Goal: Task Accomplishment & Management: Use online tool/utility

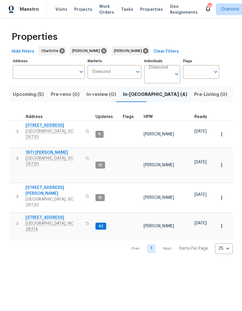
scroll to position [0, 13]
click at [15, 215] on button "button" at bounding box center [18, 223] width 12 height 17
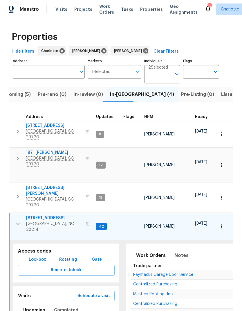
click at [16, 220] on icon "button" at bounding box center [18, 223] width 7 height 7
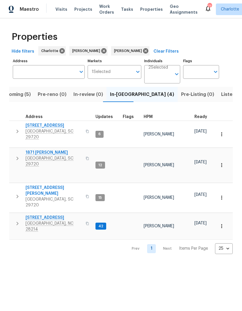
click at [12, 215] on button "button" at bounding box center [18, 223] width 12 height 17
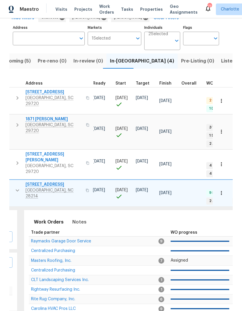
scroll to position [0, 62]
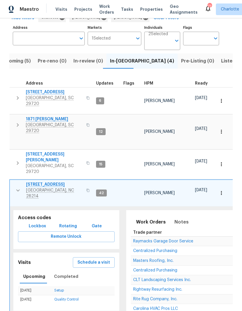
scroll to position [0, 0]
click at [13, 182] on button "button" at bounding box center [18, 190] width 12 height 17
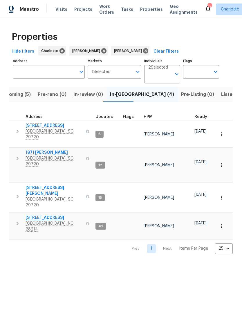
click at [179, 241] on html "Maestro Visits Projects Work Orders Tasks Properties Geo Assignments 77 Charlot…" at bounding box center [121, 131] width 242 height 263
click at [106, 47] on div "Matthew Barnhart" at bounding box center [88, 50] width 38 height 9
click at [143, 28] on div "Properties" at bounding box center [121, 37] width 224 height 19
click at [103, 51] on icon at bounding box center [104, 51] width 6 height 6
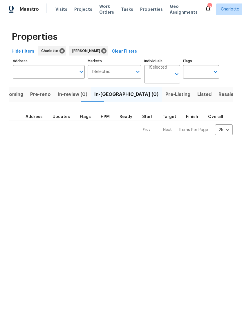
scroll to position [0, 5]
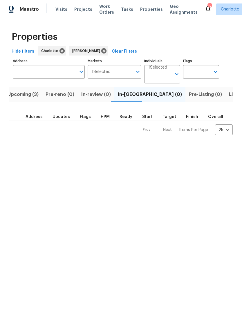
click at [162, 144] on html "Maestro Visits Projects Work Orders Tasks Properties Geo Assignments 77 Charlot…" at bounding box center [121, 72] width 242 height 144
click at [14, 96] on span "Upcoming (3)" at bounding box center [23, 94] width 31 height 8
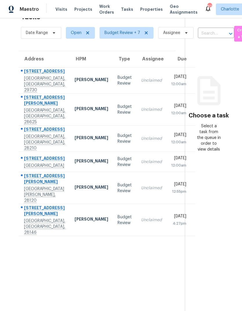
scroll to position [18, 0]
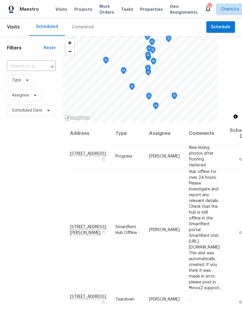
click at [102, 7] on span "Work Orders" at bounding box center [106, 9] width 15 height 12
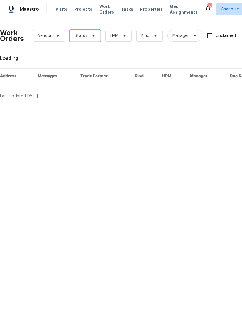
click at [90, 33] on span "Status" at bounding box center [85, 36] width 31 height 12
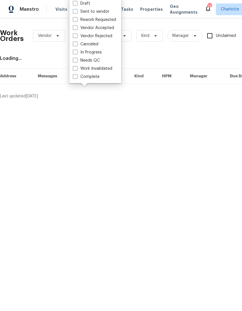
click at [97, 59] on label "Needs QC" at bounding box center [86, 61] width 27 height 6
click at [77, 59] on input "Needs QC" at bounding box center [75, 60] width 4 height 4
checkbox input "true"
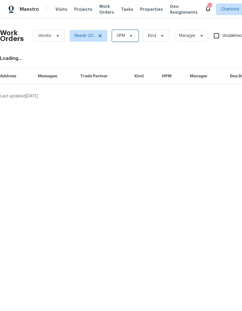
click at [130, 38] on icon at bounding box center [131, 35] width 5 height 5
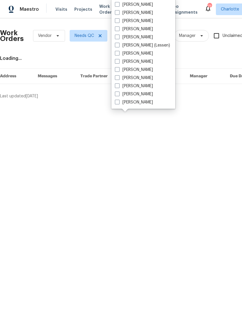
scroll to position [72, 0]
click at [141, 105] on label "[PERSON_NAME]" at bounding box center [134, 102] width 38 height 6
click at [119, 103] on input "[PERSON_NAME]" at bounding box center [117, 101] width 4 height 4
checkbox input "true"
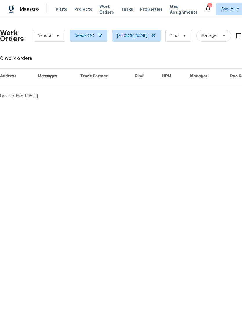
click at [26, 11] on span "Maestro" at bounding box center [29, 9] width 19 height 6
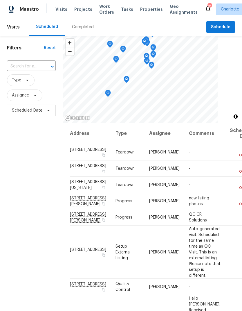
click at [16, 146] on div "Filters Reset ​ Type Assignee Scheduled Date" at bounding box center [31, 204] width 63 height 336
click at [85, 29] on div "Completed" at bounding box center [83, 27] width 22 height 6
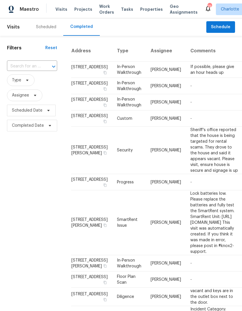
click at [39, 62] on input "text" at bounding box center [24, 66] width 34 height 9
type input "n"
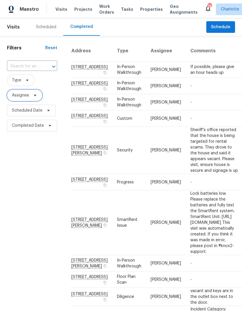
click at [36, 98] on icon at bounding box center [35, 95] width 5 height 5
click at [24, 82] on span at bounding box center [26, 80] width 6 height 5
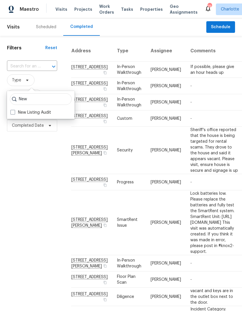
type input "New"
click at [46, 114] on label "New Listing Audit" at bounding box center [30, 112] width 41 height 6
click at [14, 113] on input "New Listing Audit" at bounding box center [12, 111] width 4 height 4
checkbox input "true"
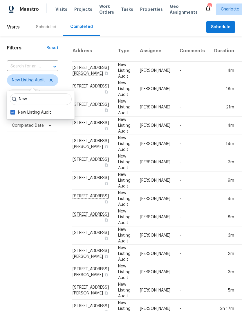
click at [34, 162] on div "Filters Reset ​ New Listing Audit Assignee Scheduled Date Completed Date" at bounding box center [32, 239] width 65 height 407
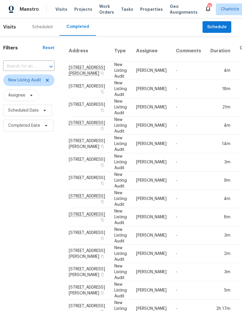
scroll to position [0, 3]
click at [46, 82] on icon at bounding box center [47, 80] width 3 height 3
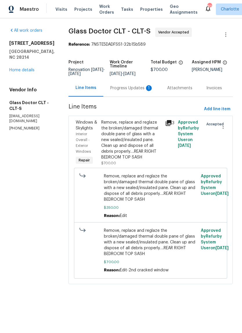
click at [132, 90] on div "Progress Updates 1" at bounding box center [131, 88] width 43 height 6
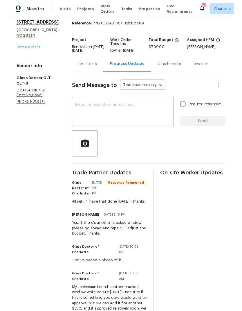
scroll to position [1, 0]
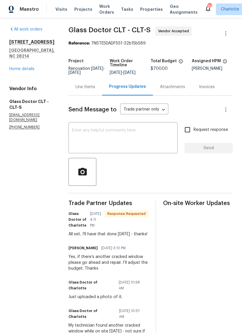
click at [140, 136] on textarea at bounding box center [123, 138] width 102 height 20
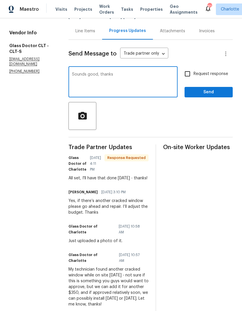
scroll to position [56, 0]
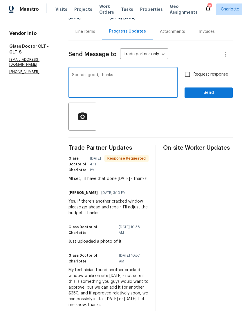
click at [127, 75] on textarea "Sounds good, thanks" at bounding box center [123, 83] width 102 height 20
type textarea "Sounds good!"
click at [207, 92] on span "Send" at bounding box center [208, 92] width 39 height 7
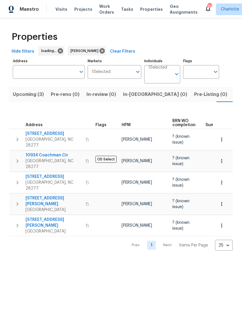
scroll to position [0, 12]
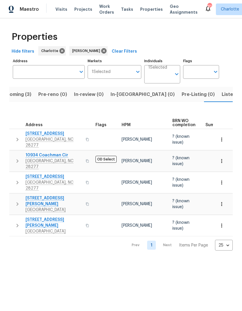
click at [129, 90] on button "In-[GEOGRAPHIC_DATA] (0)" at bounding box center [142, 94] width 71 height 15
